Goal: Information Seeking & Learning: Compare options

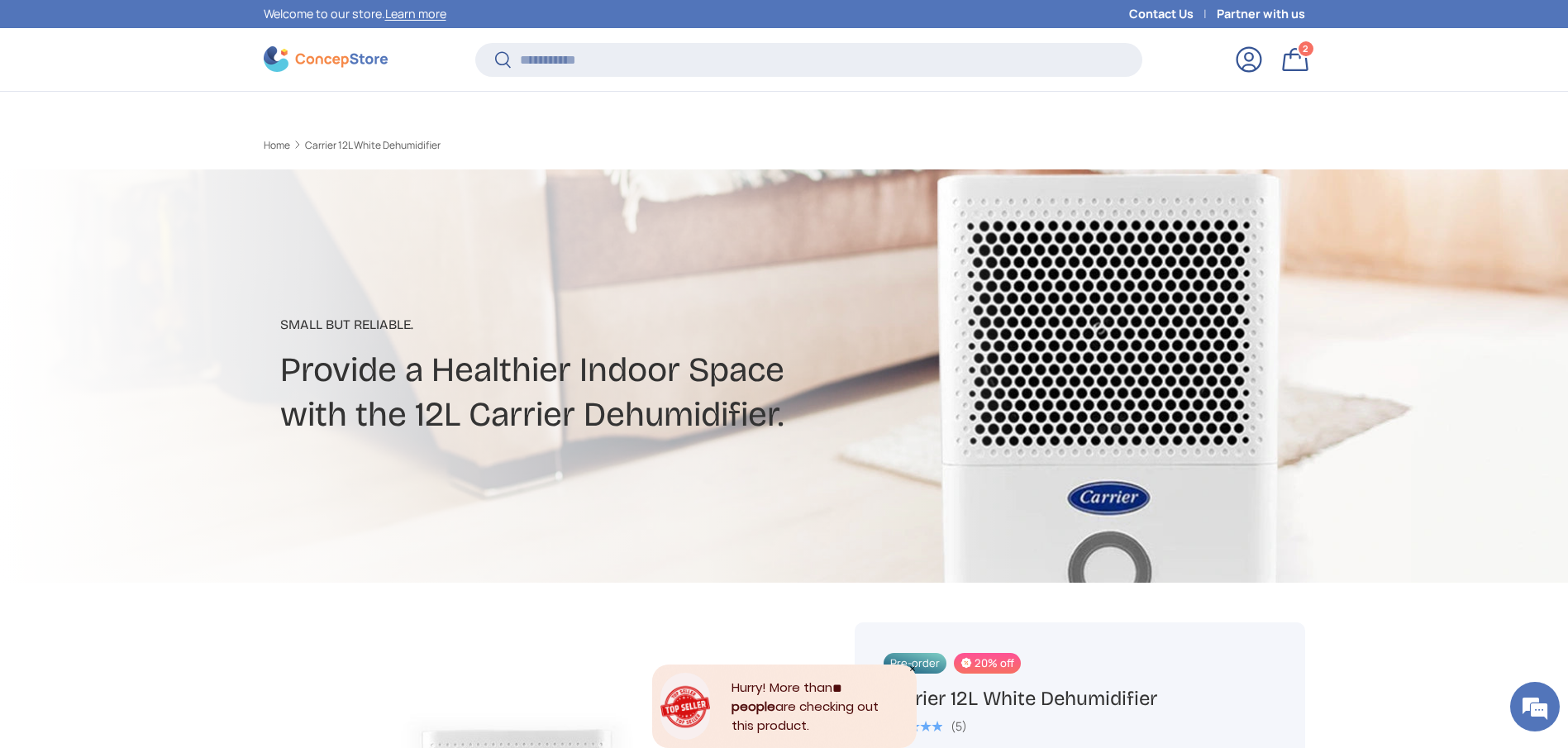
click at [562, 43] on input "Search" at bounding box center [808, 59] width 666 height 34
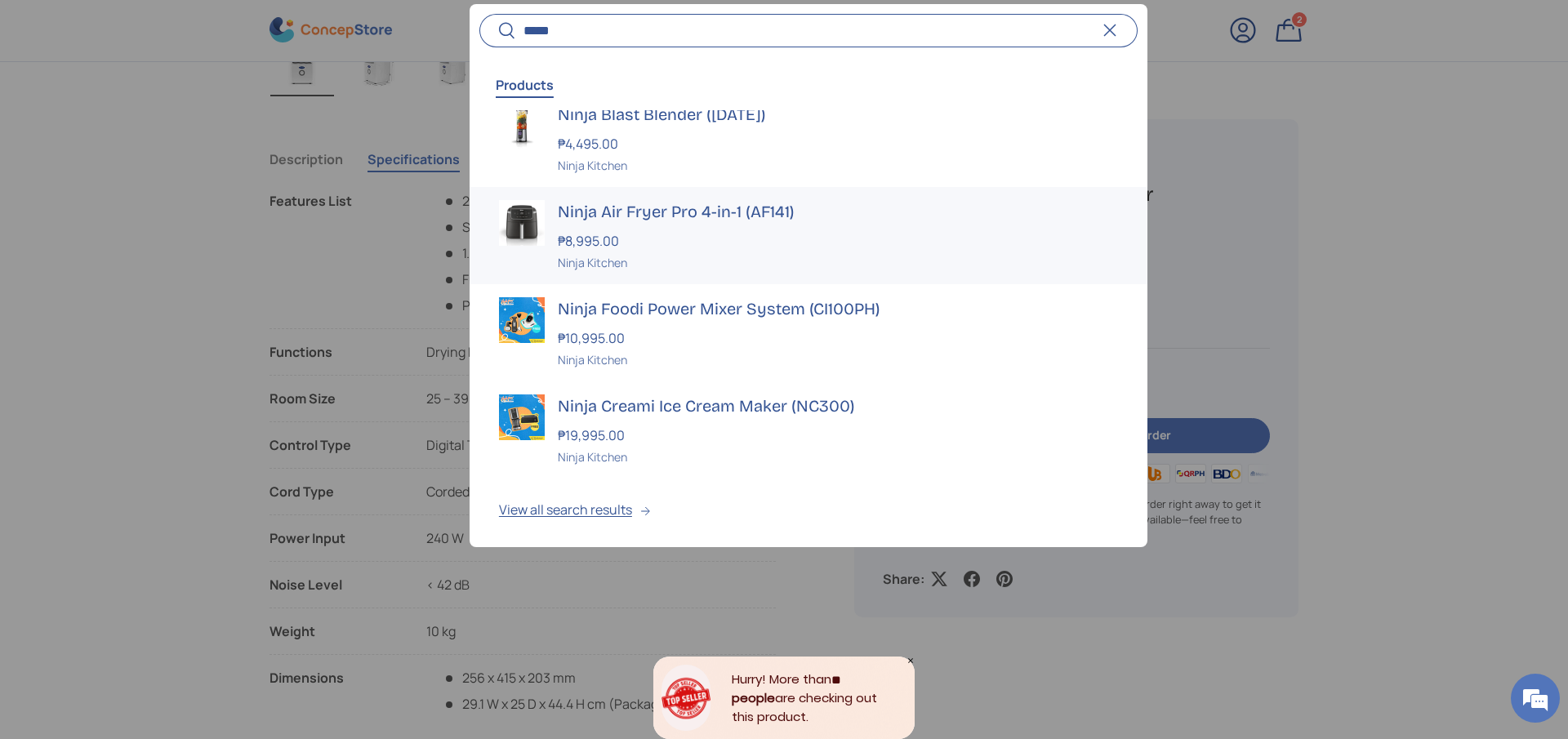
scroll to position [125, 0]
type input "*****"
click at [781, 388] on link "Ninja Creami Ice Cream Maker (NC300) ₱19,995.00 Unit price / Unavailable Ninja …" at bounding box center [808, 429] width 677 height 97
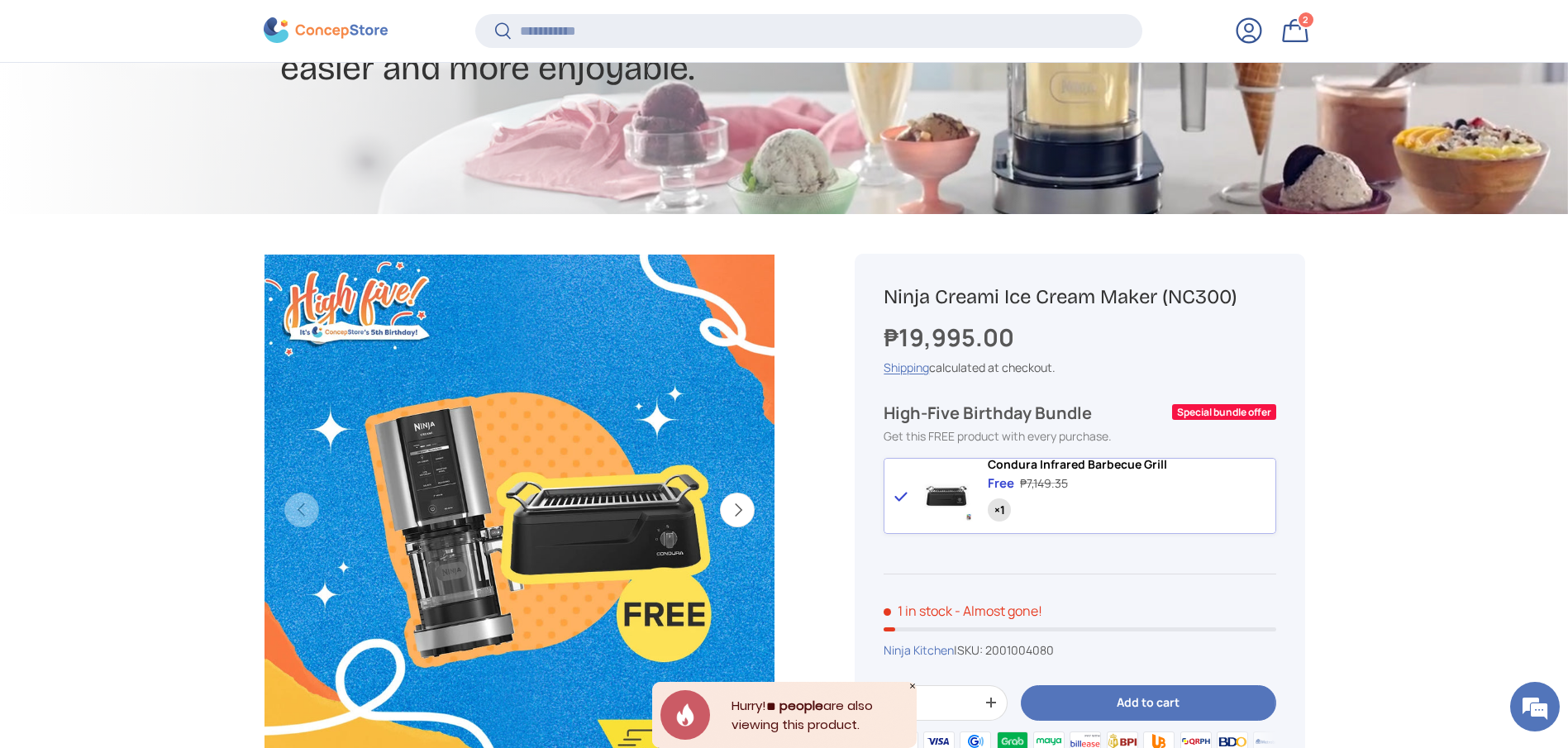
click at [1152, 306] on h1 "Ninja Creami Ice Cream Maker (NC300)" at bounding box center [1079, 297] width 392 height 25
copy div "Ninja Creami Ice Cream Maker (NC300)"
click at [552, 27] on input "Search" at bounding box center [808, 30] width 666 height 34
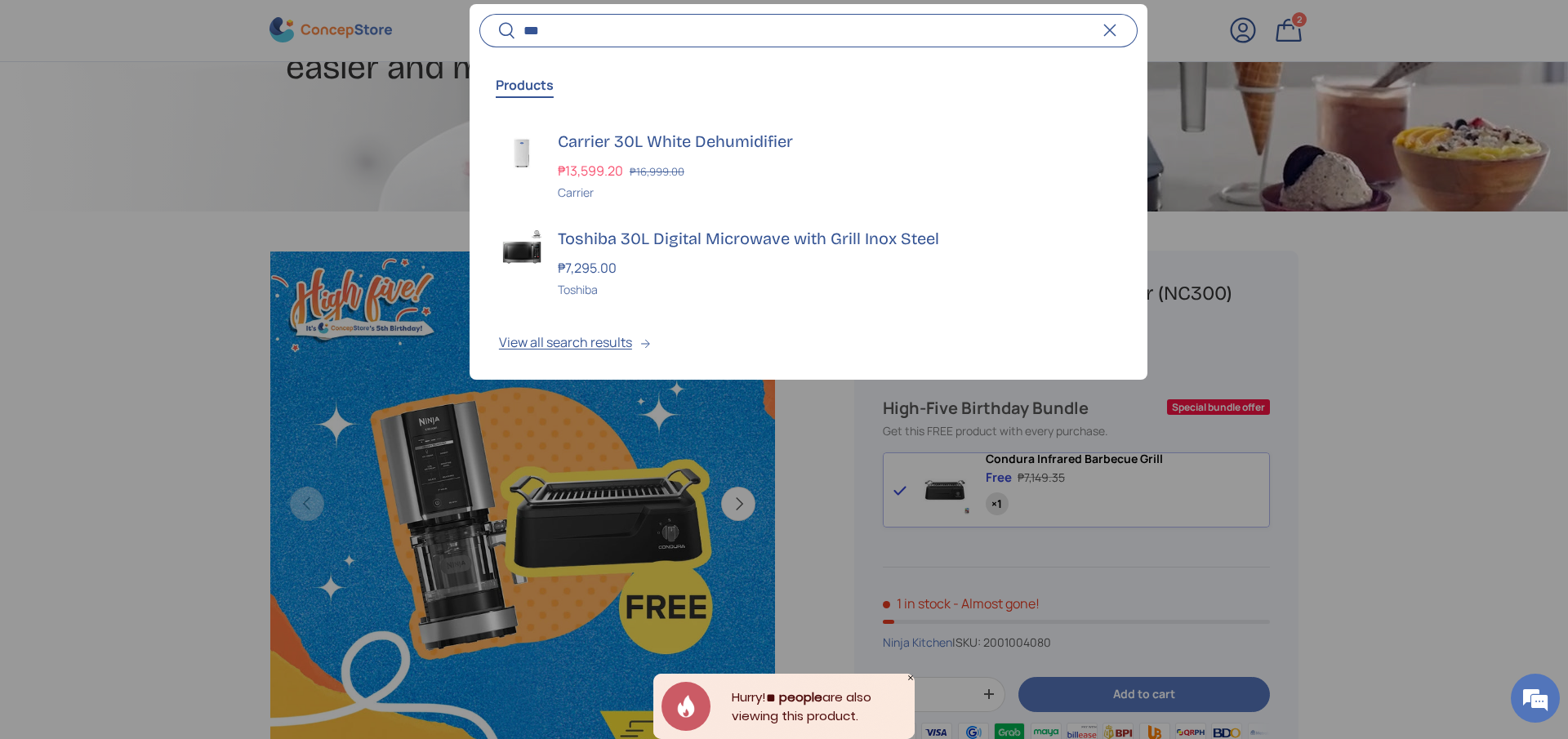
type input "***"
click at [726, 35] on input "***" at bounding box center [808, 30] width 658 height 34
click at [724, 142] on h3 "Carrier 30L White Dehumidifier" at bounding box center [838, 141] width 560 height 23
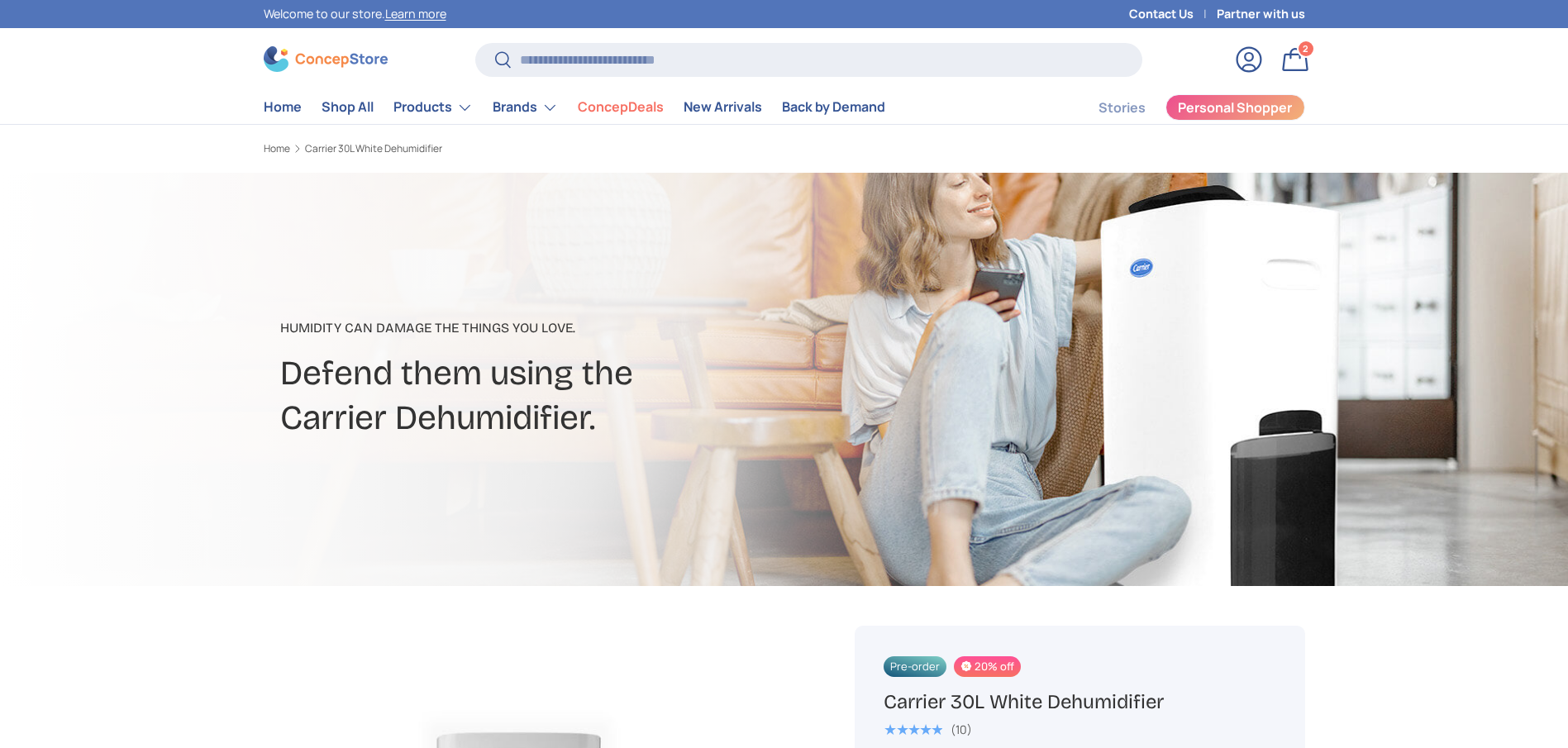
click at [1025, 702] on h1 "Carrier 30L White Dehumidifier" at bounding box center [1079, 702] width 392 height 25
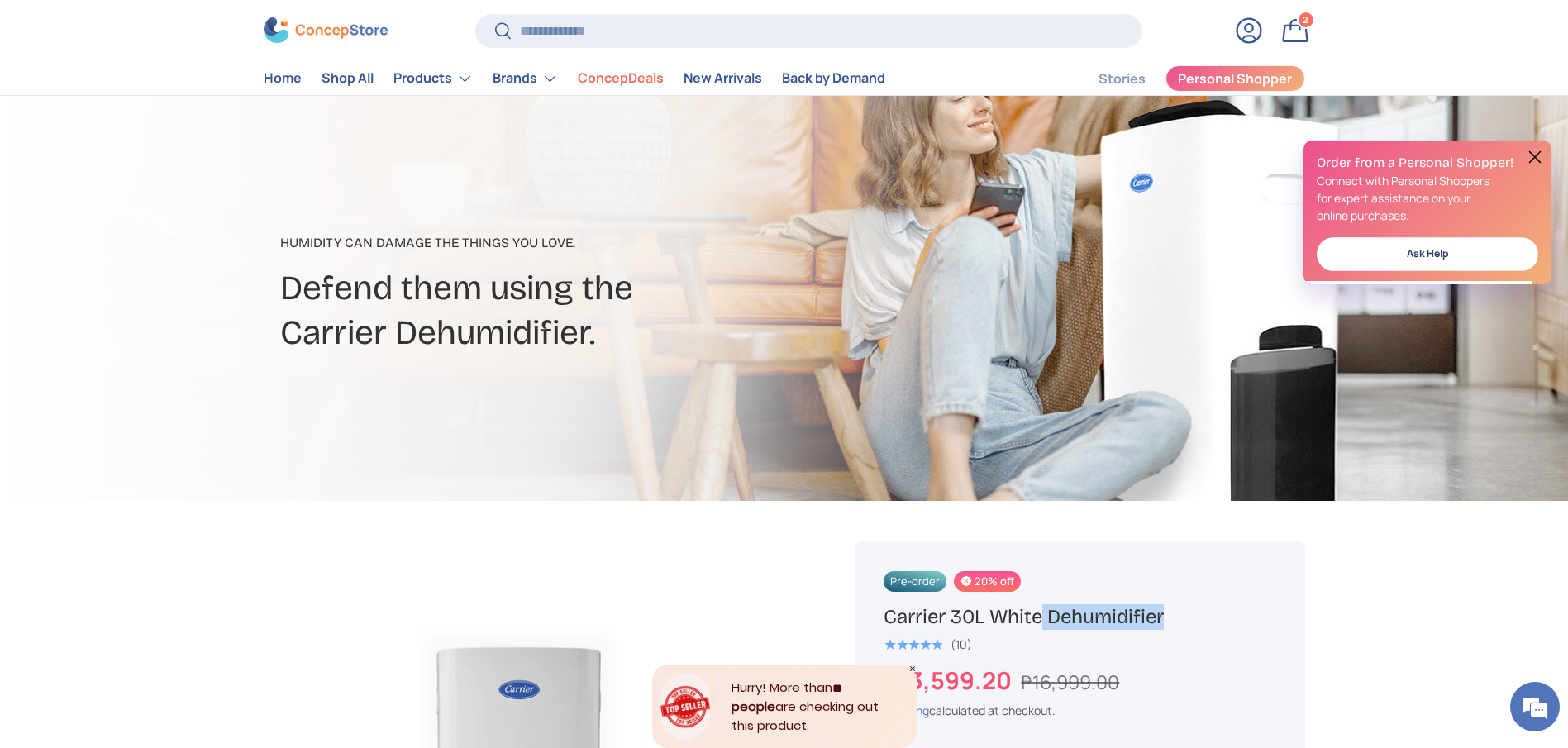
scroll to position [124, 0]
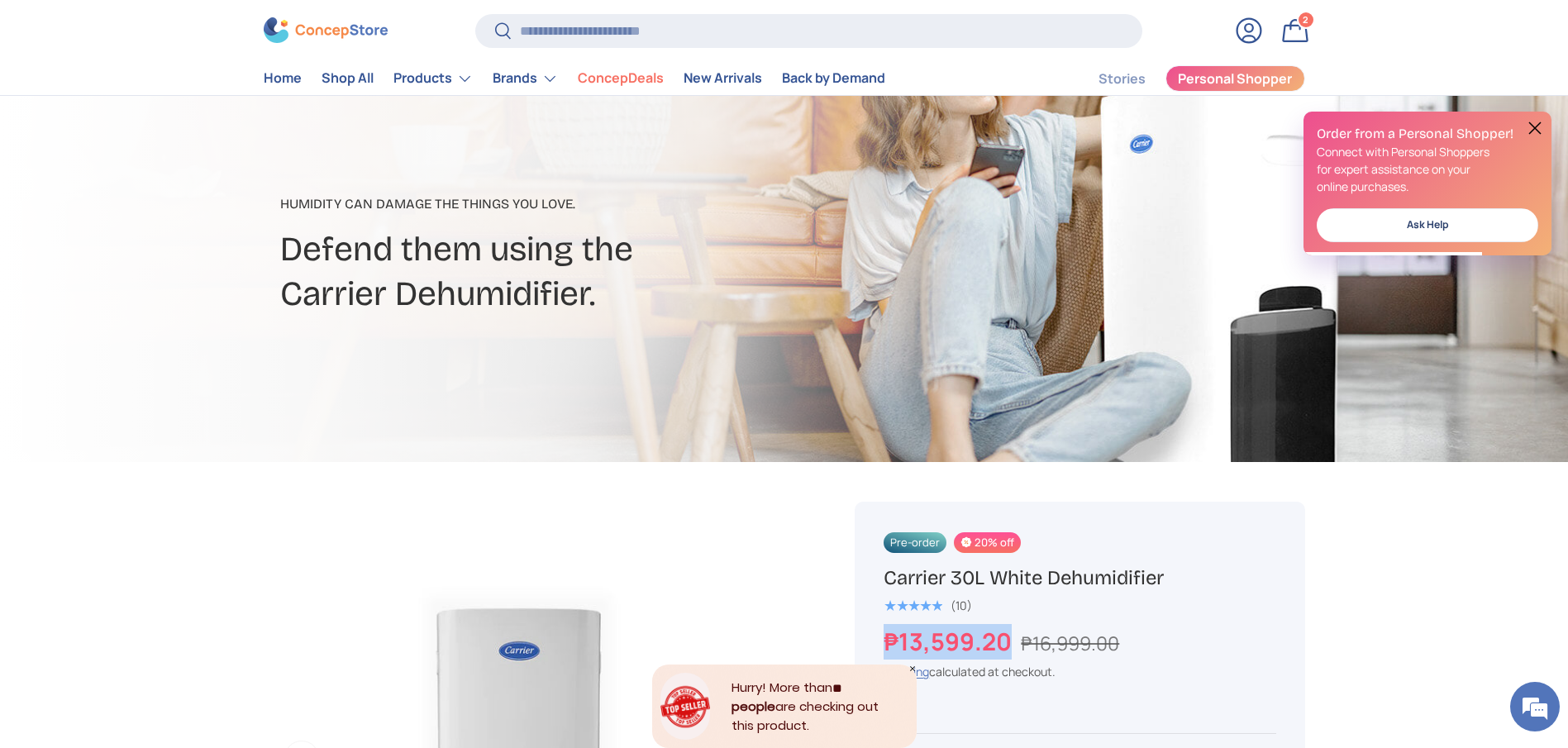
drag, startPoint x: 1008, startPoint y: 643, endPoint x: 860, endPoint y: 633, distance: 148.3
click at [882, 640] on div "Pre-order 20% off Carrier 30L White Dehumidifier ★★★★★ (10) ₱13,599.20 ₱16,999.…" at bounding box center [1080, 754] width 450 height 505
copy strong "₱13,599.20"
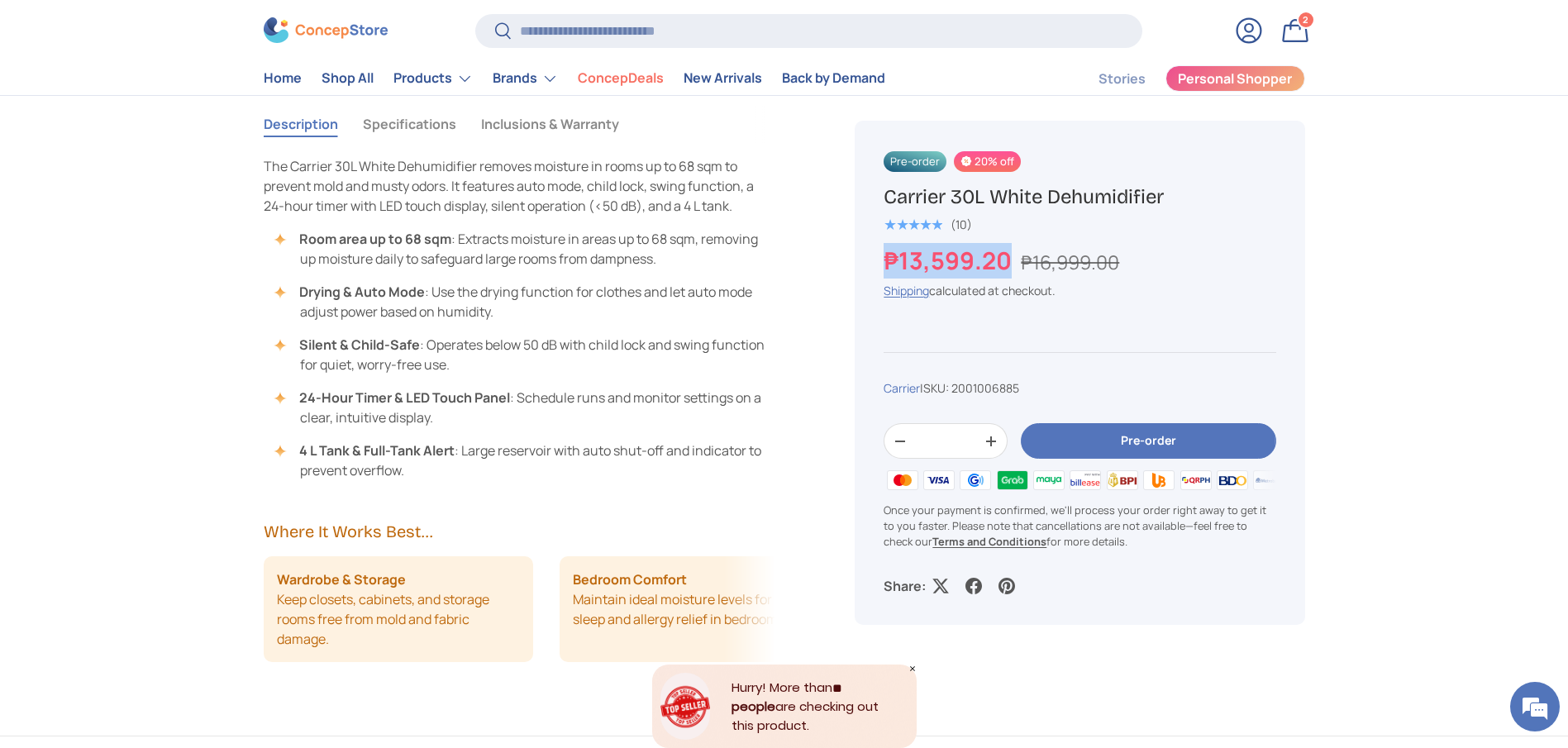
scroll to position [1488, 0]
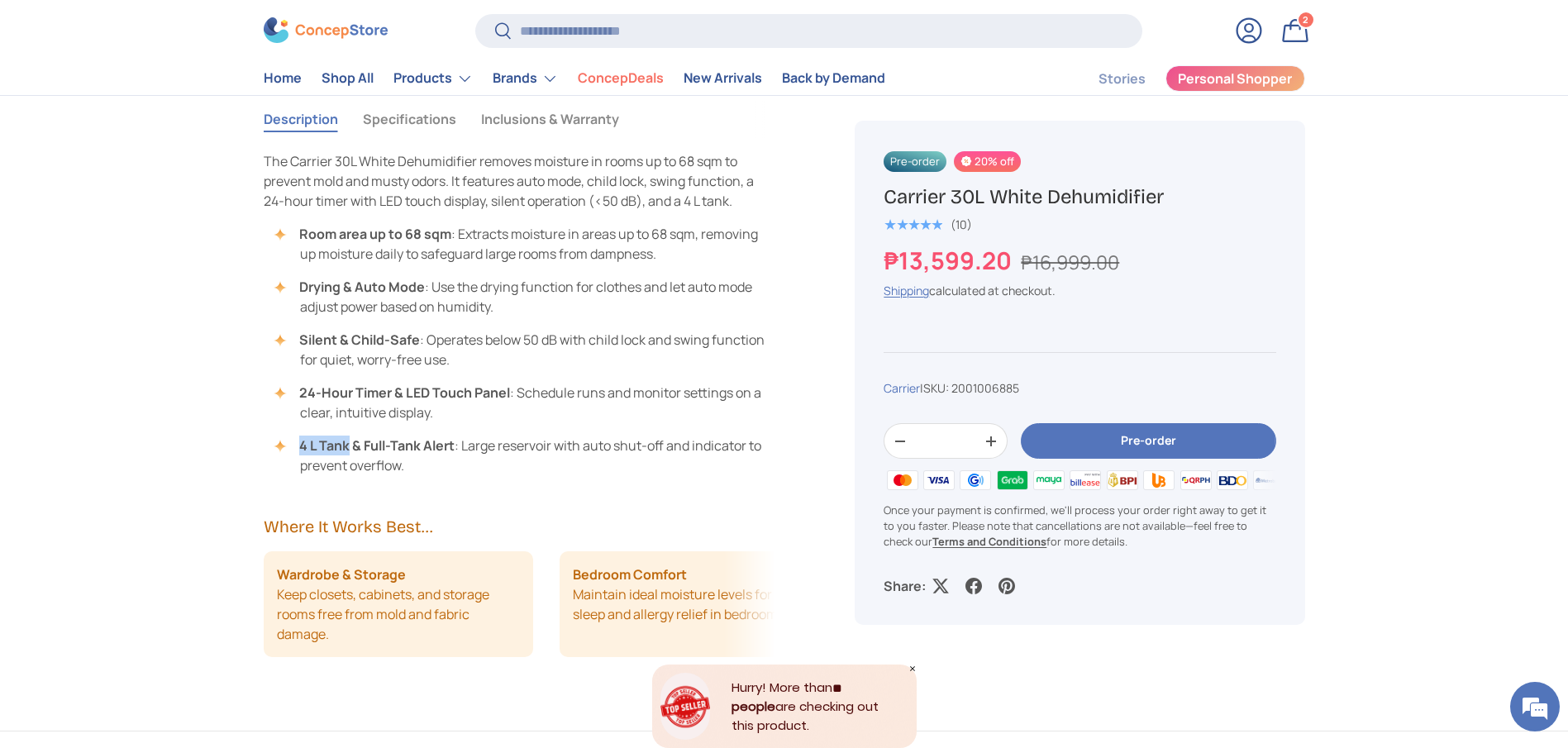
drag, startPoint x: 302, startPoint y: 444, endPoint x: 348, endPoint y: 450, distance: 46.4
click at [348, 450] on strong "4 L Tank & Full-Tank Alert" at bounding box center [377, 445] width 156 height 19
copy strong "4 L Tank"
